Goal: Task Accomplishment & Management: Manage account settings

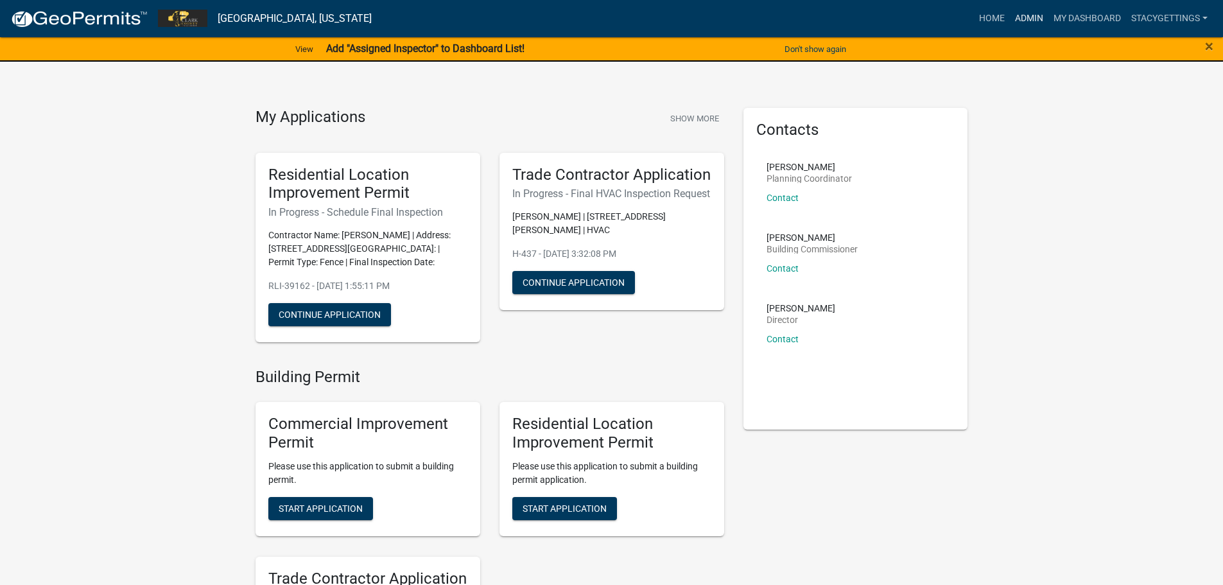
click at [1037, 12] on link "Admin" at bounding box center [1029, 18] width 39 height 24
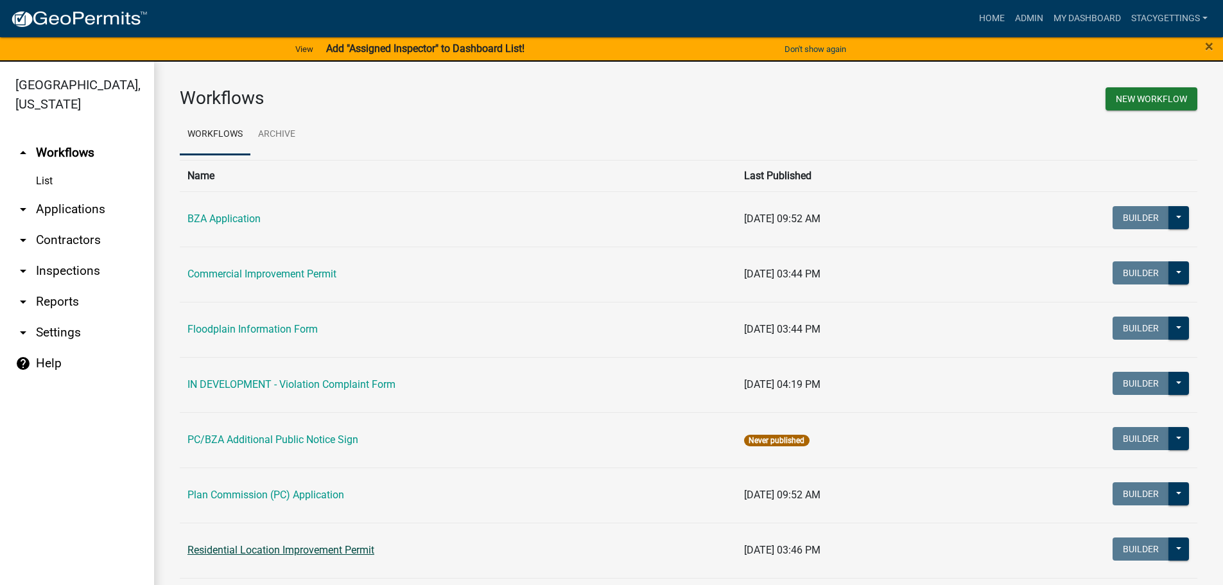
click at [307, 545] on link "Residential Location Improvement Permit" at bounding box center [281, 550] width 187 height 12
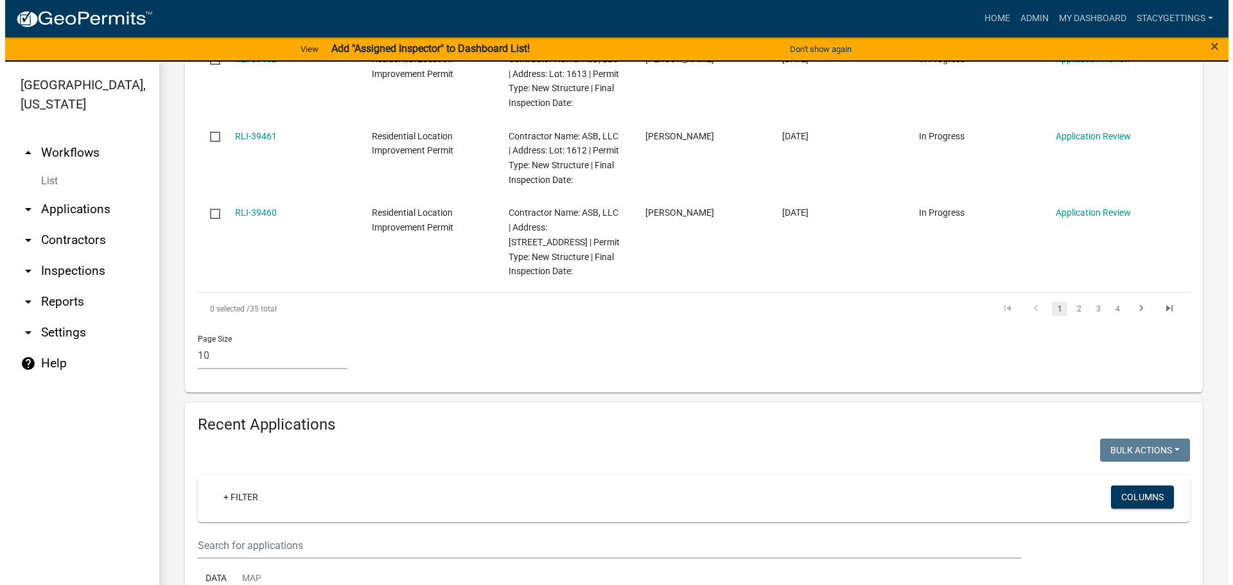
scroll to position [1156, 0]
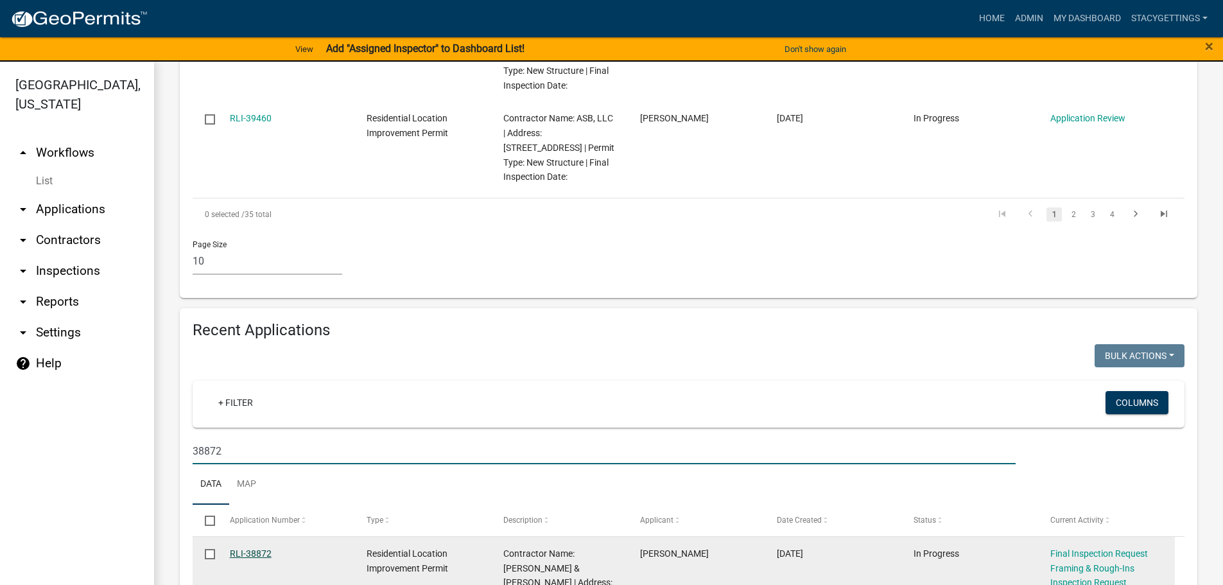
type input "38872"
click at [255, 548] on link "RLI-38872" at bounding box center [251, 553] width 42 height 10
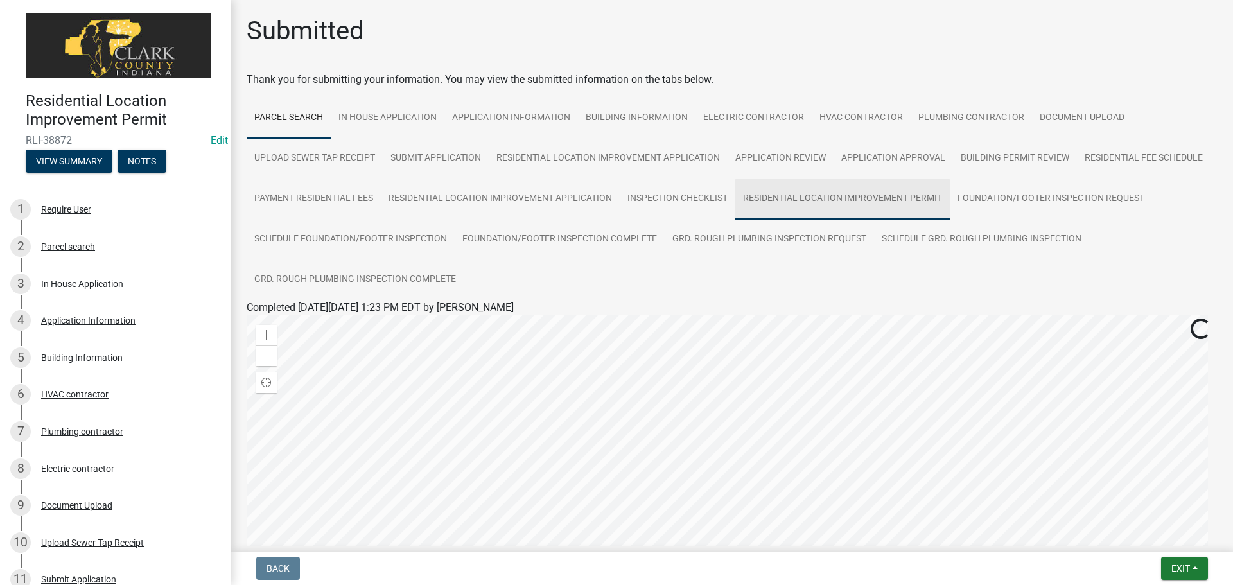
click at [883, 195] on link "Residential Location Improvement Permit" at bounding box center [842, 199] width 214 height 41
click at [421, 324] on link "Residential Location Improvement Permit" at bounding box center [340, 323] width 187 height 12
